Goal: Transaction & Acquisition: Purchase product/service

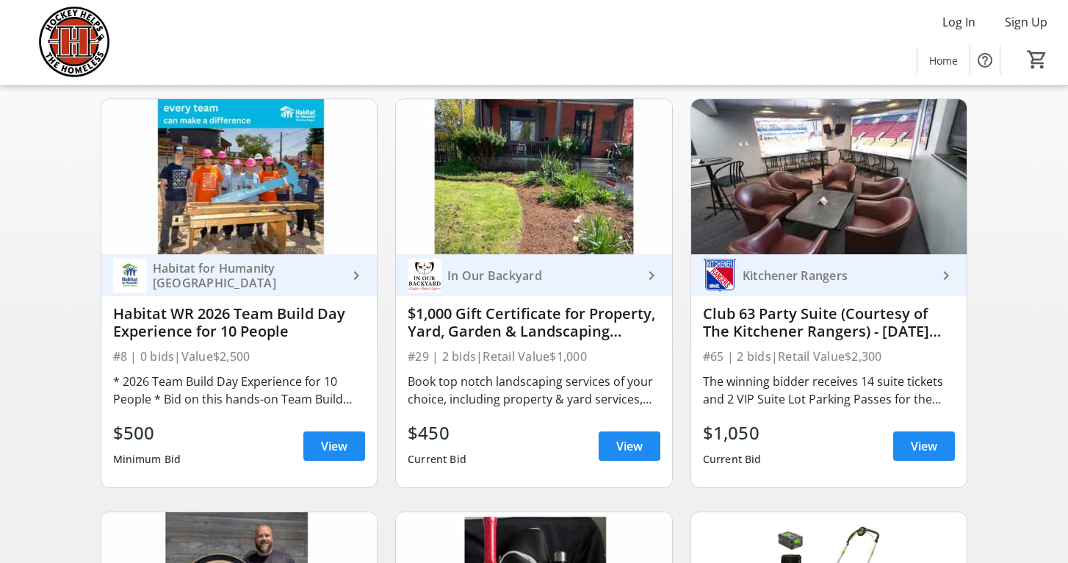
scroll to position [101, 0]
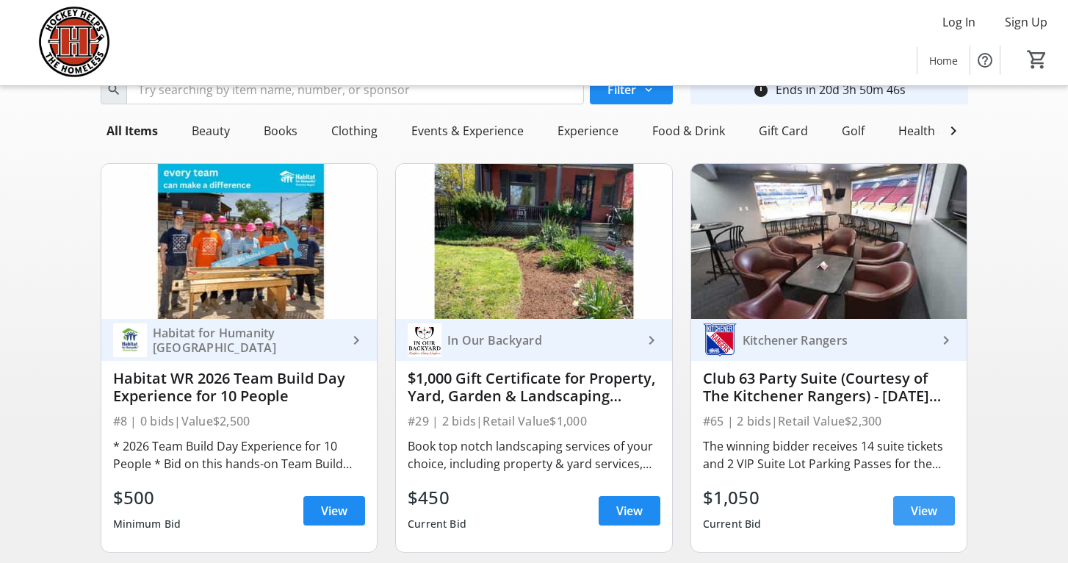
click at [932, 510] on span "View" at bounding box center [924, 511] width 26 height 18
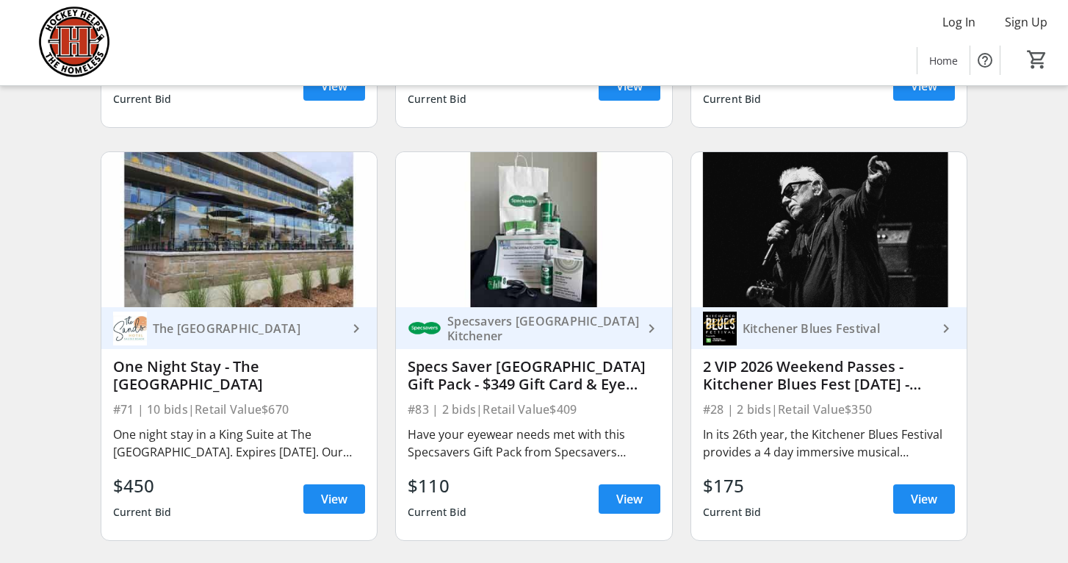
scroll to position [1353, 0]
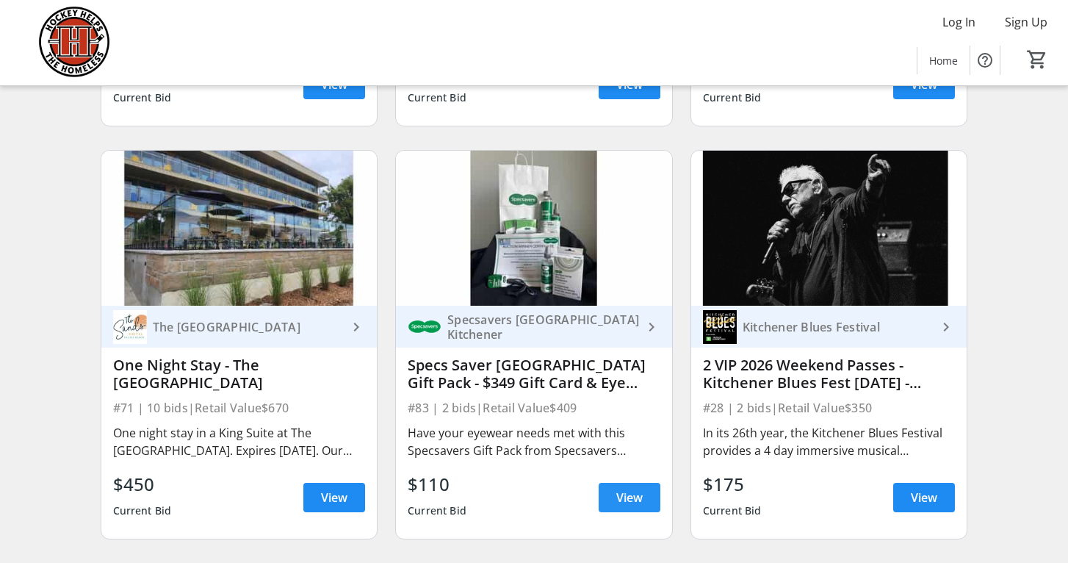
click at [629, 494] on span "View" at bounding box center [629, 497] width 26 height 18
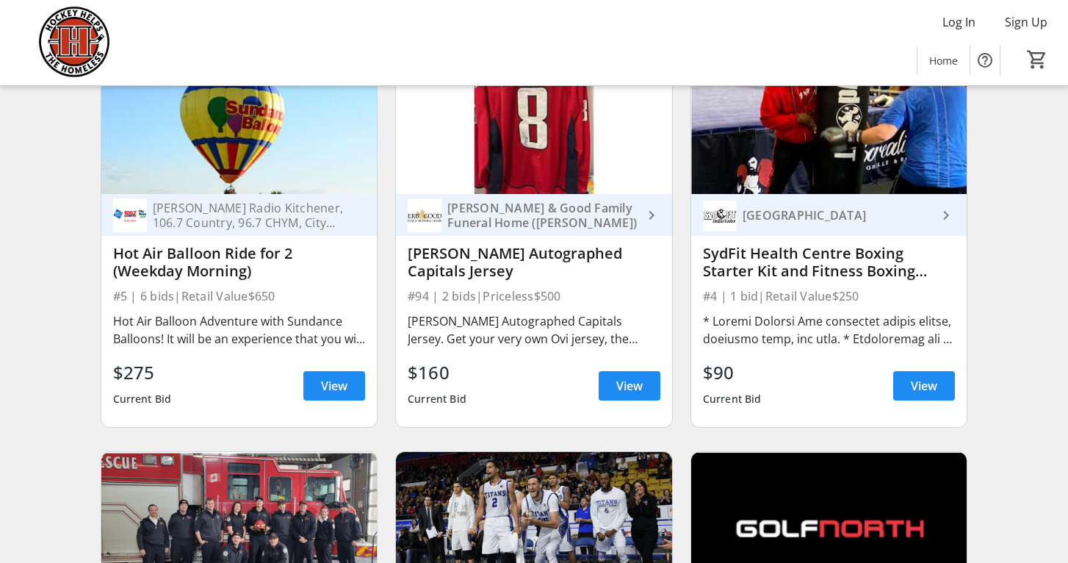
scroll to position [1888, 0]
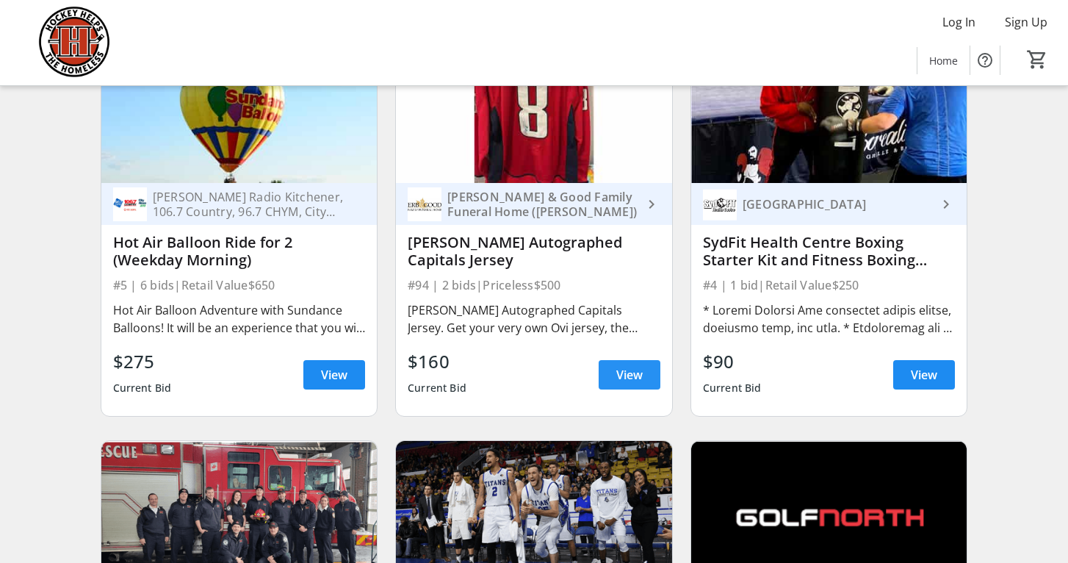
click at [627, 373] on span "View" at bounding box center [629, 375] width 26 height 18
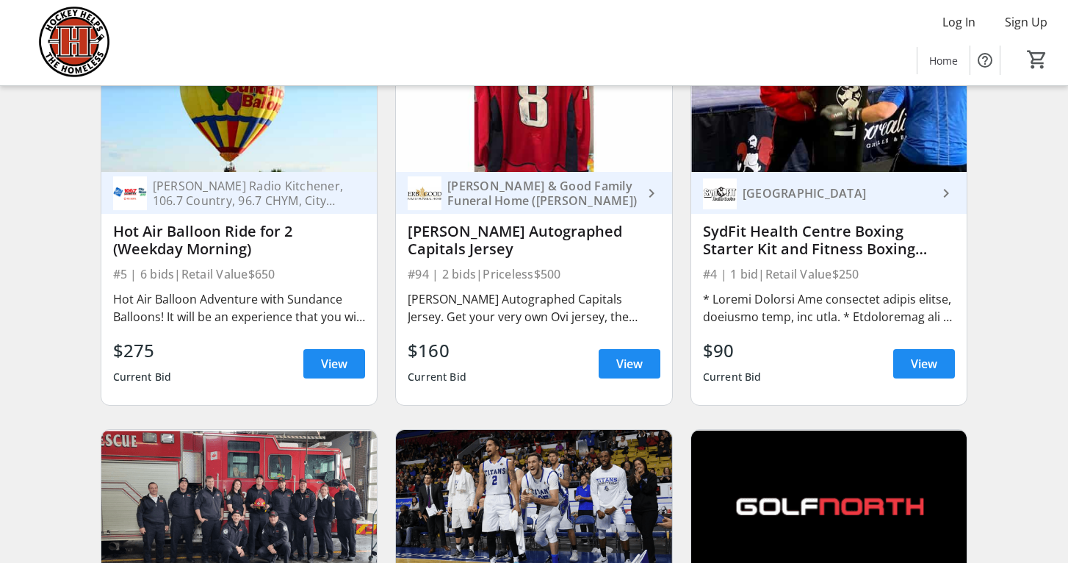
scroll to position [1914, 0]
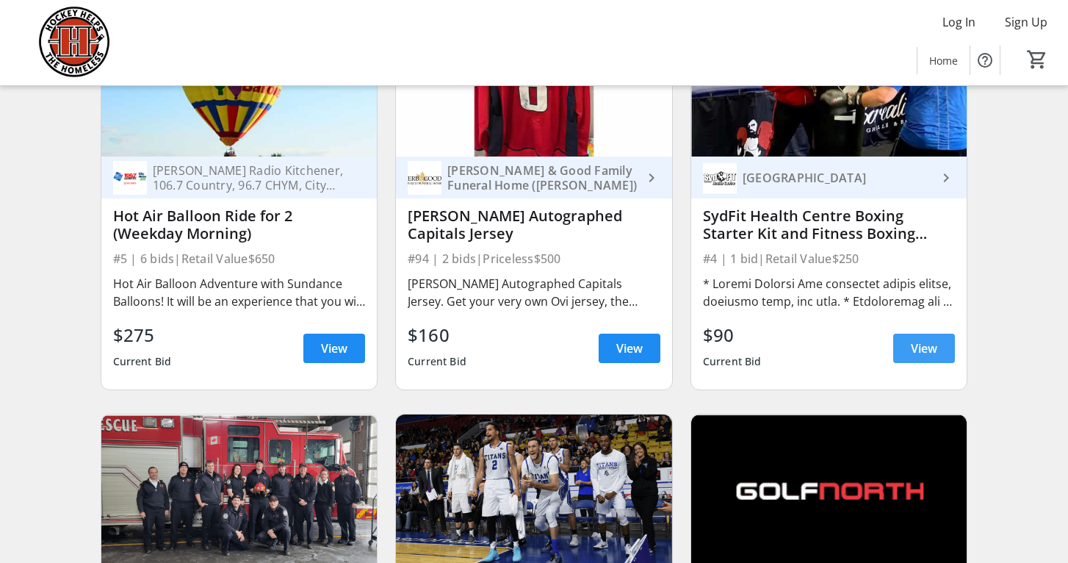
click at [919, 346] on span "View" at bounding box center [924, 348] width 26 height 18
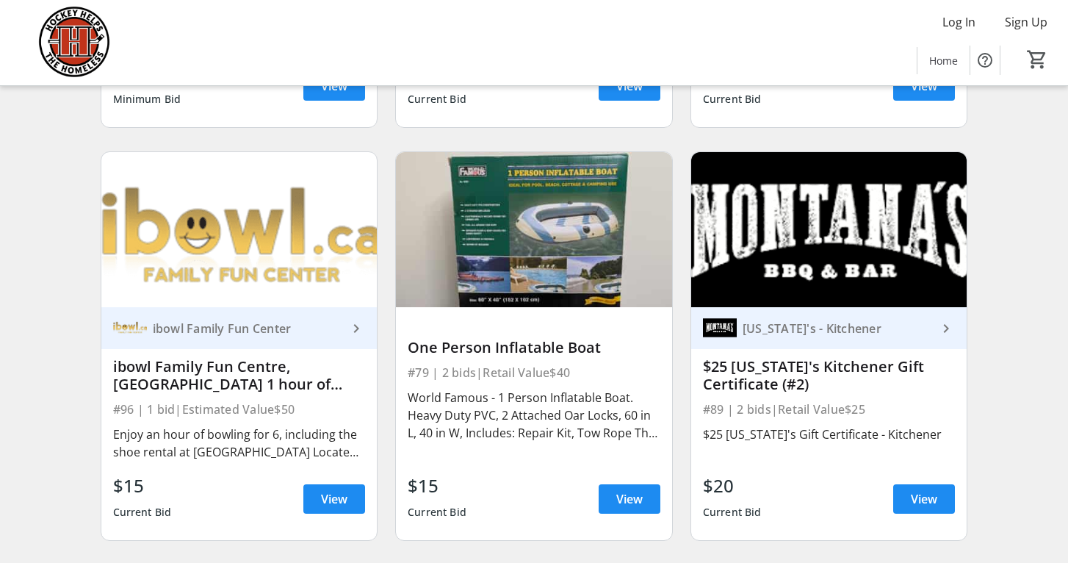
scroll to position [10831, 0]
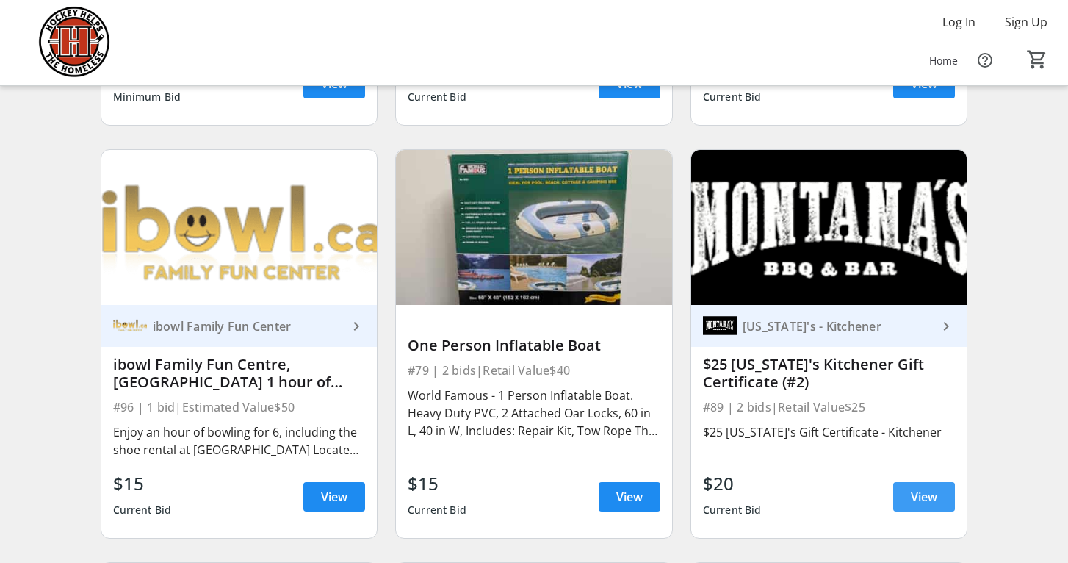
click at [930, 498] on span "View" at bounding box center [924, 497] width 26 height 18
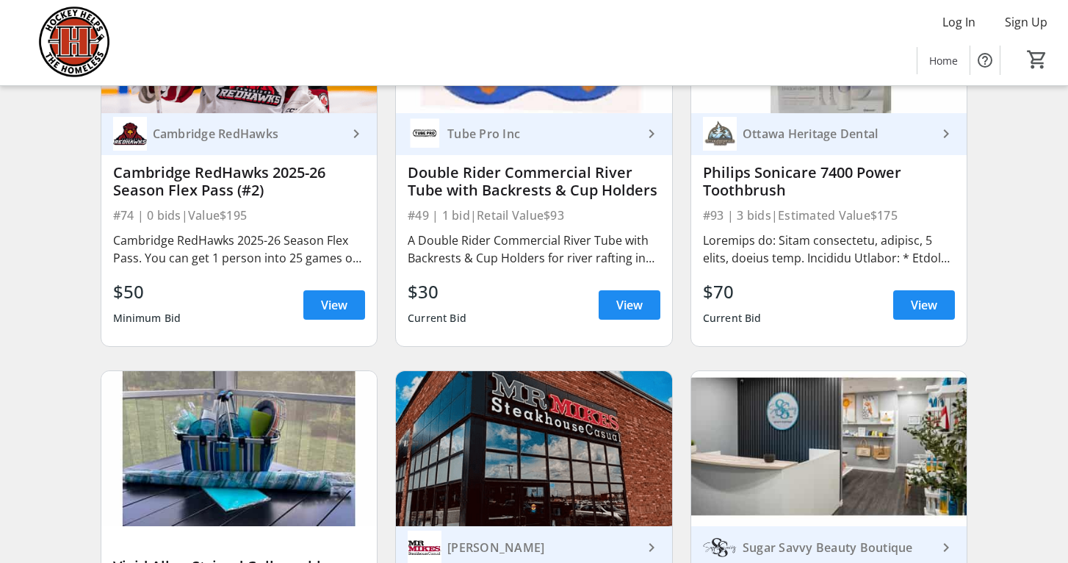
scroll to position [8885, 0]
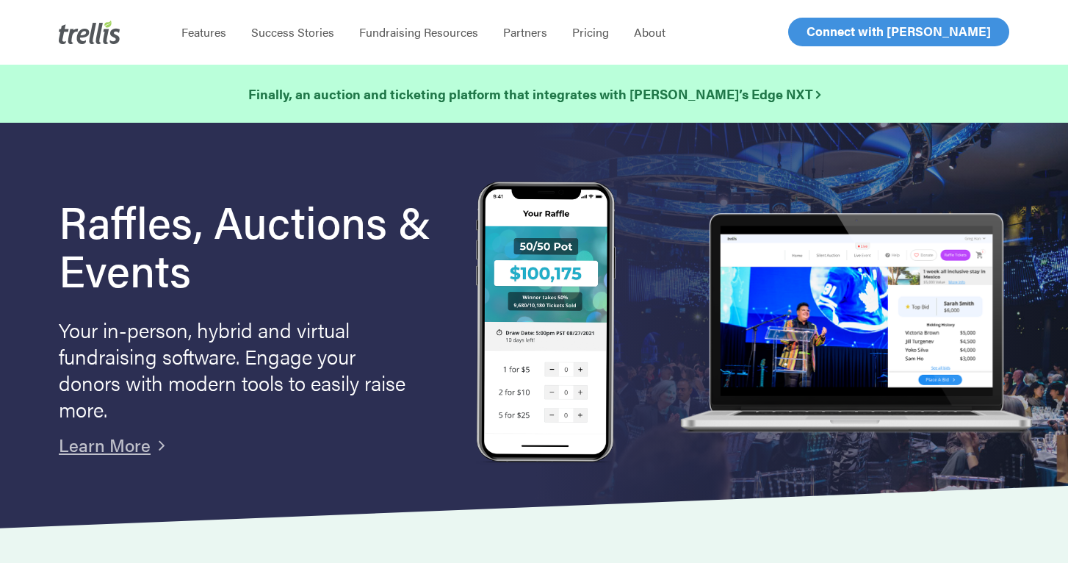
click at [832, 33] on span "Log In" at bounding box center [823, 32] width 35 height 18
